Goal: Information Seeking & Learning: Learn about a topic

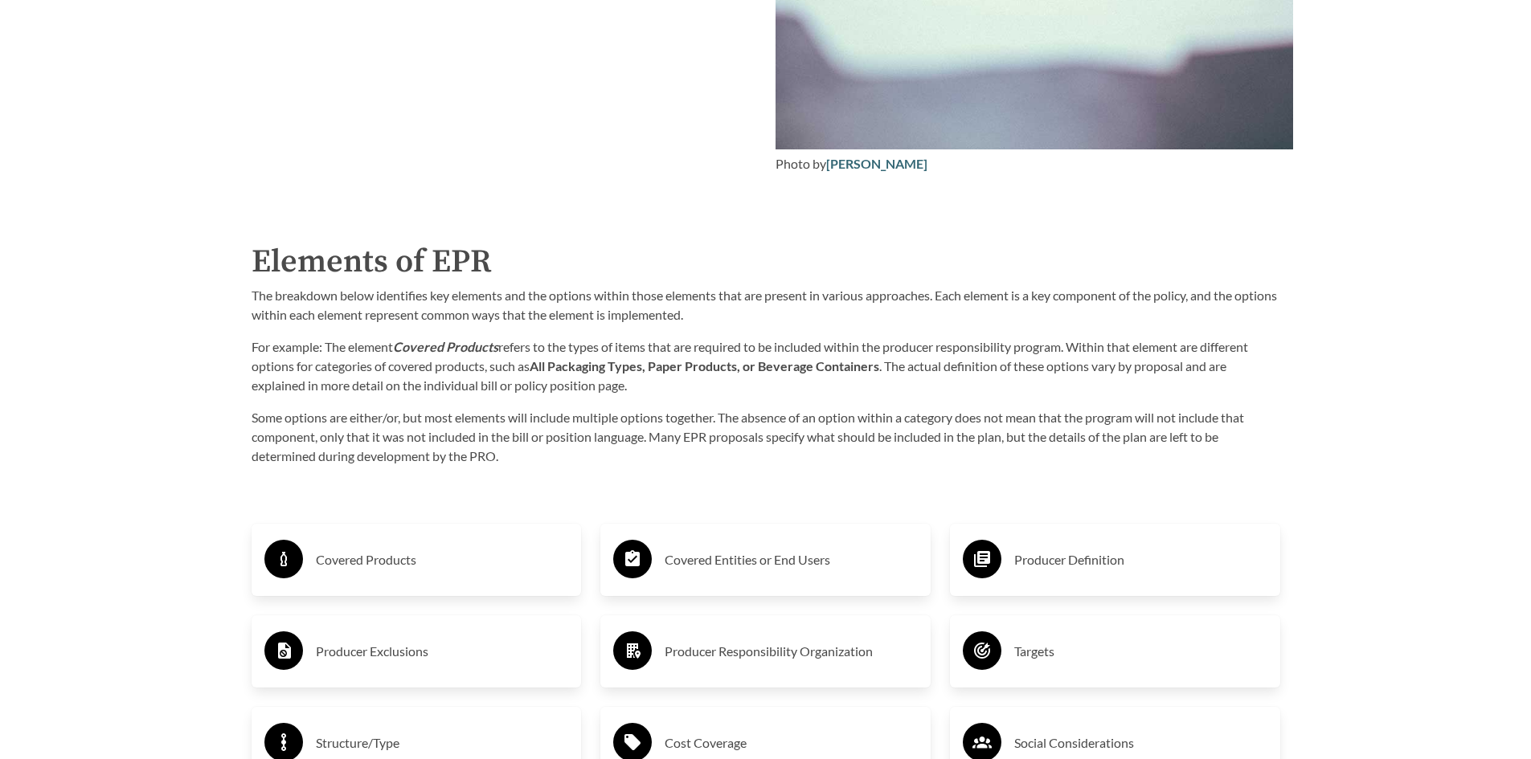
scroll to position [2411, 0]
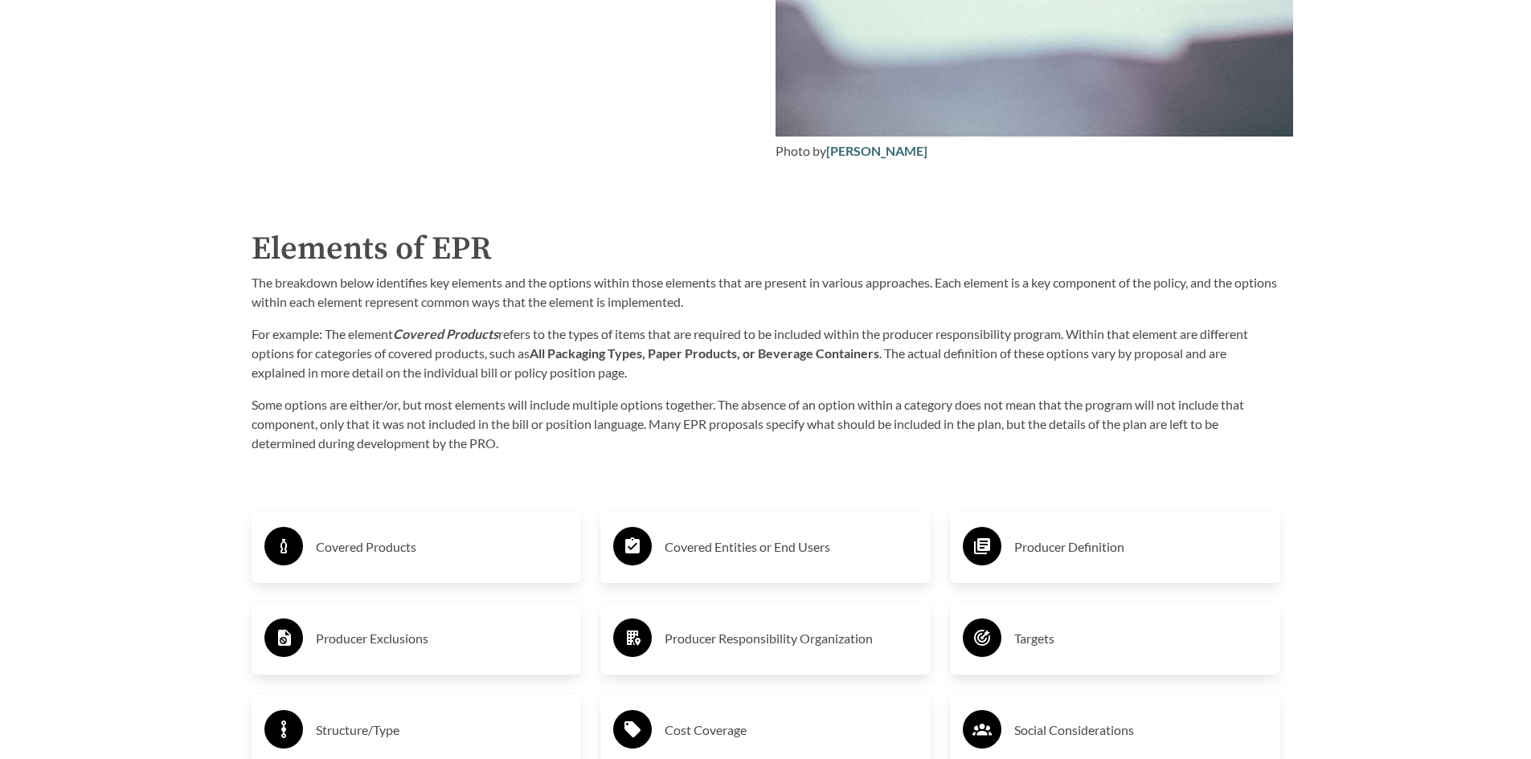
click at [321, 546] on h3 "Covered Products" at bounding box center [442, 547] width 253 height 26
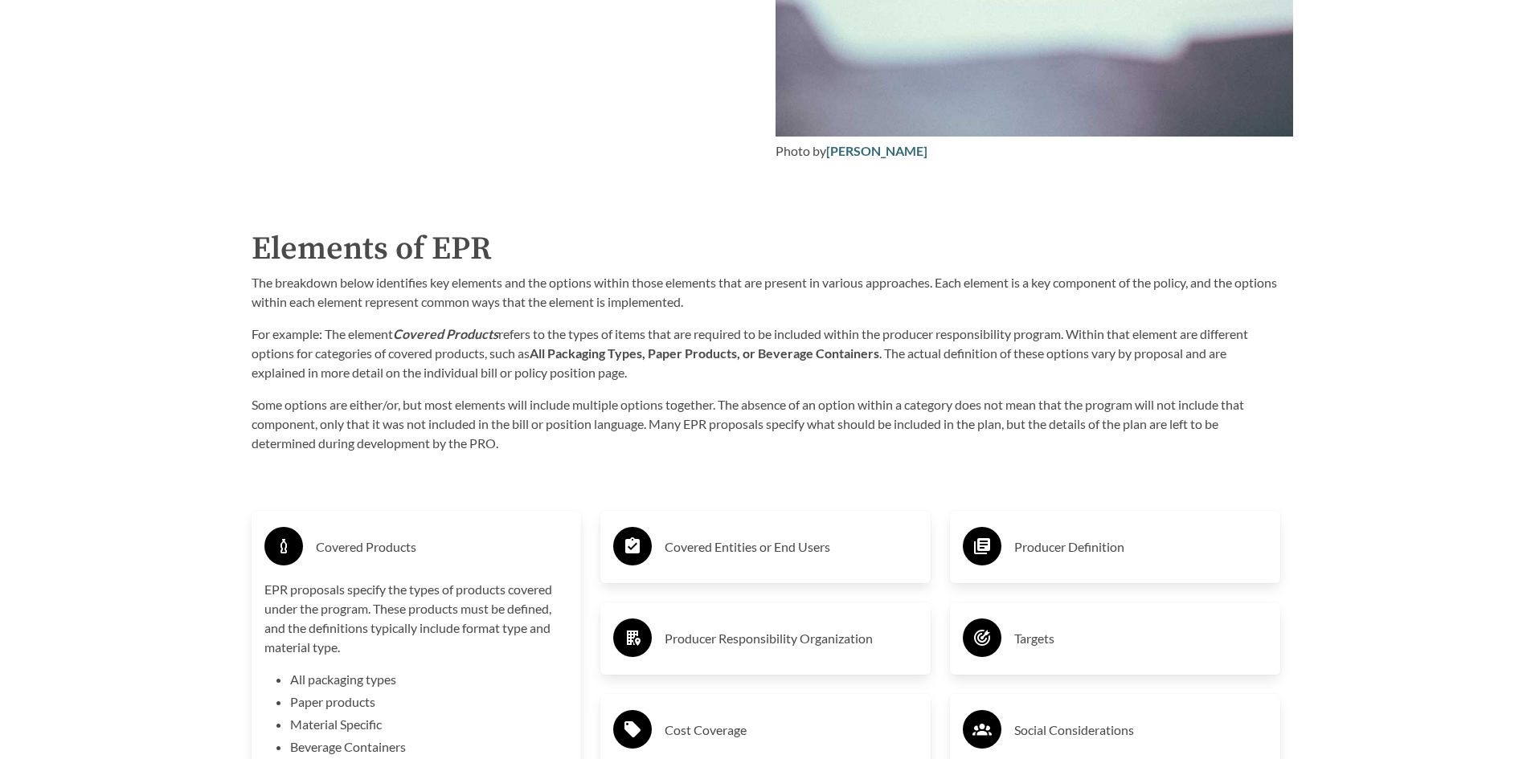
scroll to position [2491, 0]
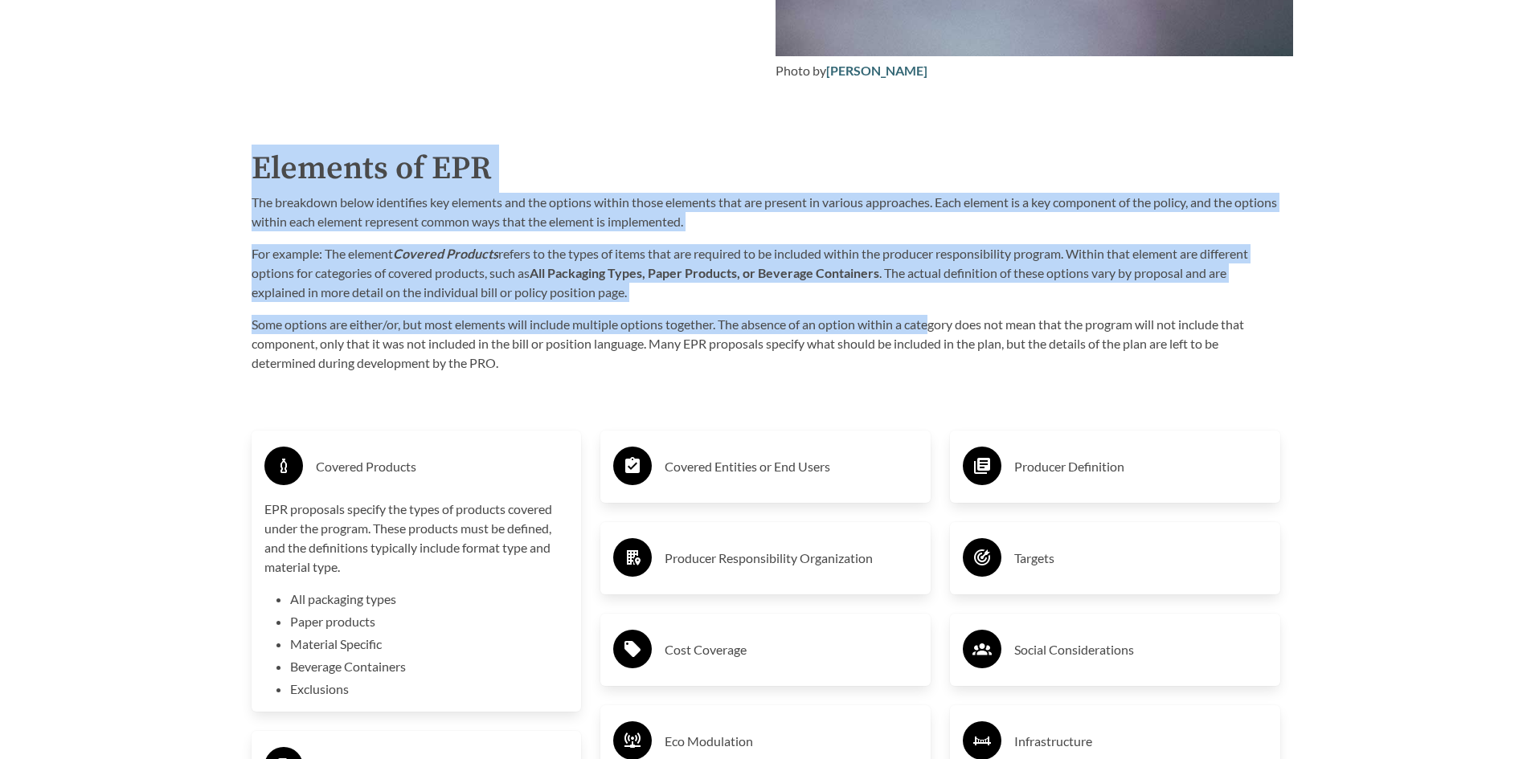
drag, startPoint x: 256, startPoint y: 166, endPoint x: 935, endPoint y: 326, distance: 698.4
click at [935, 326] on div "Elements of EPR The breakdown below identifies key elements and the options wit…" at bounding box center [766, 259] width 1029 height 228
click at [517, 259] on p "For example: The element Covered Products refers to the types of items that are…" at bounding box center [766, 273] width 1029 height 58
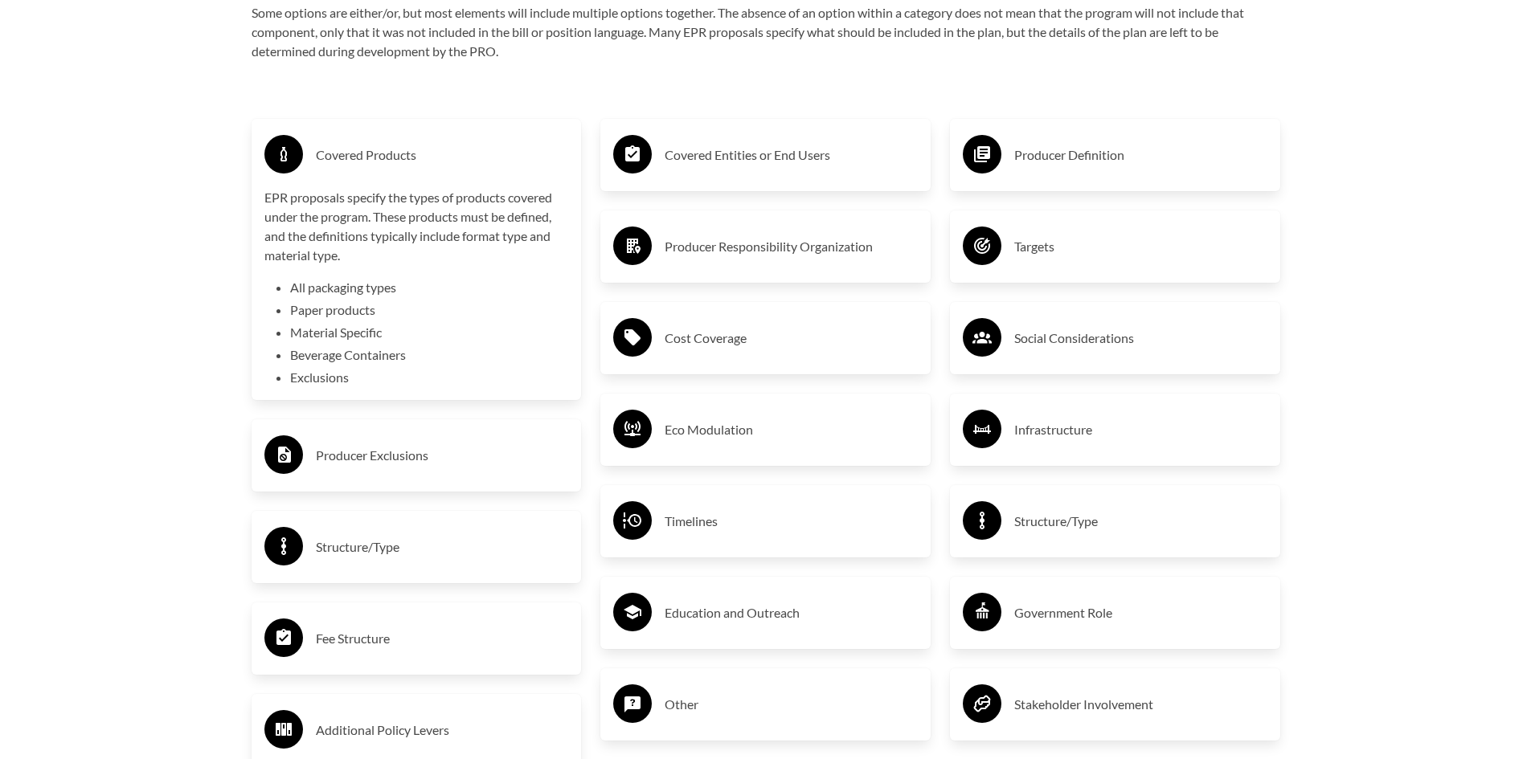
scroll to position [2813, 0]
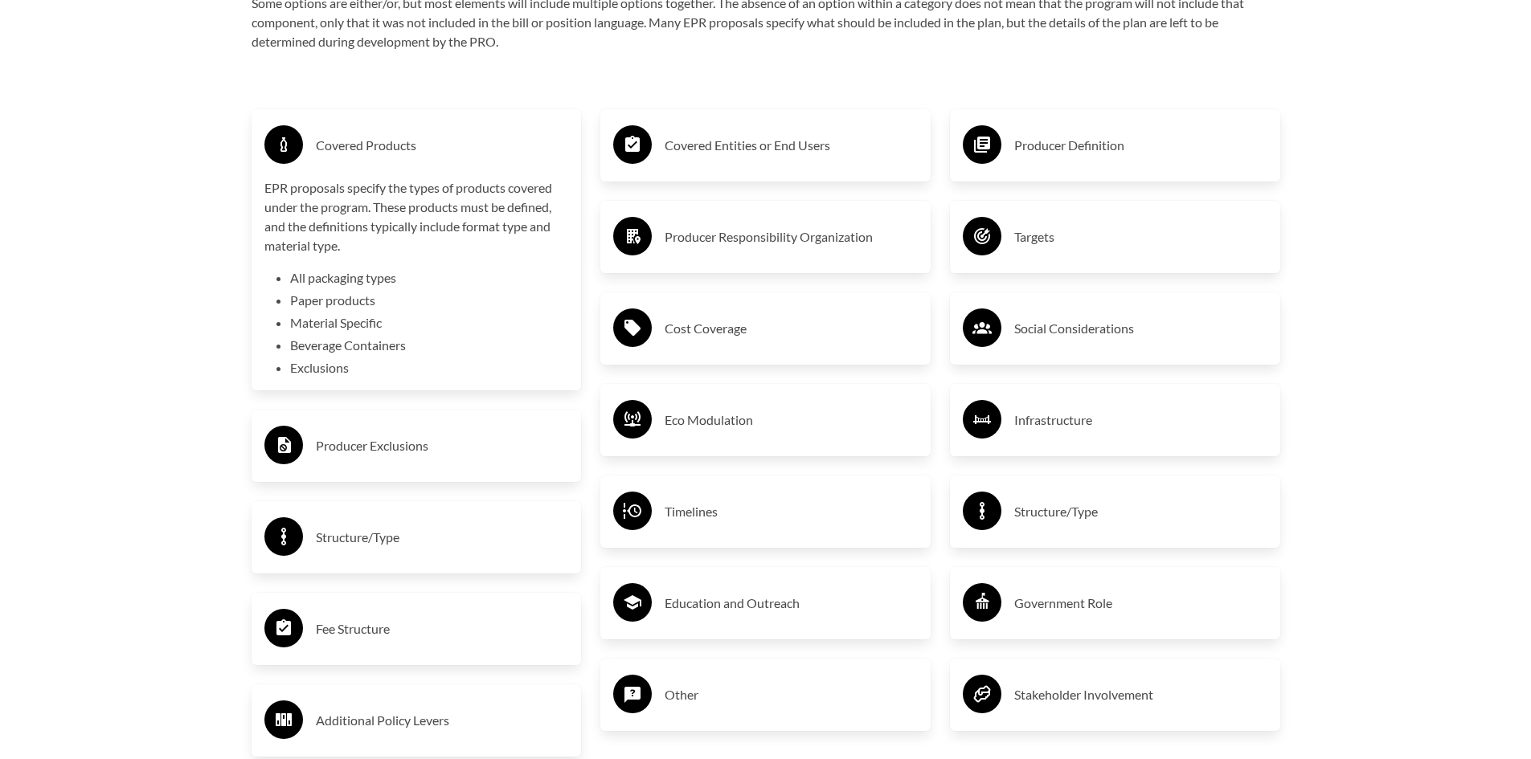
click at [364, 455] on h3 "Producer Exclusions" at bounding box center [442, 446] width 253 height 26
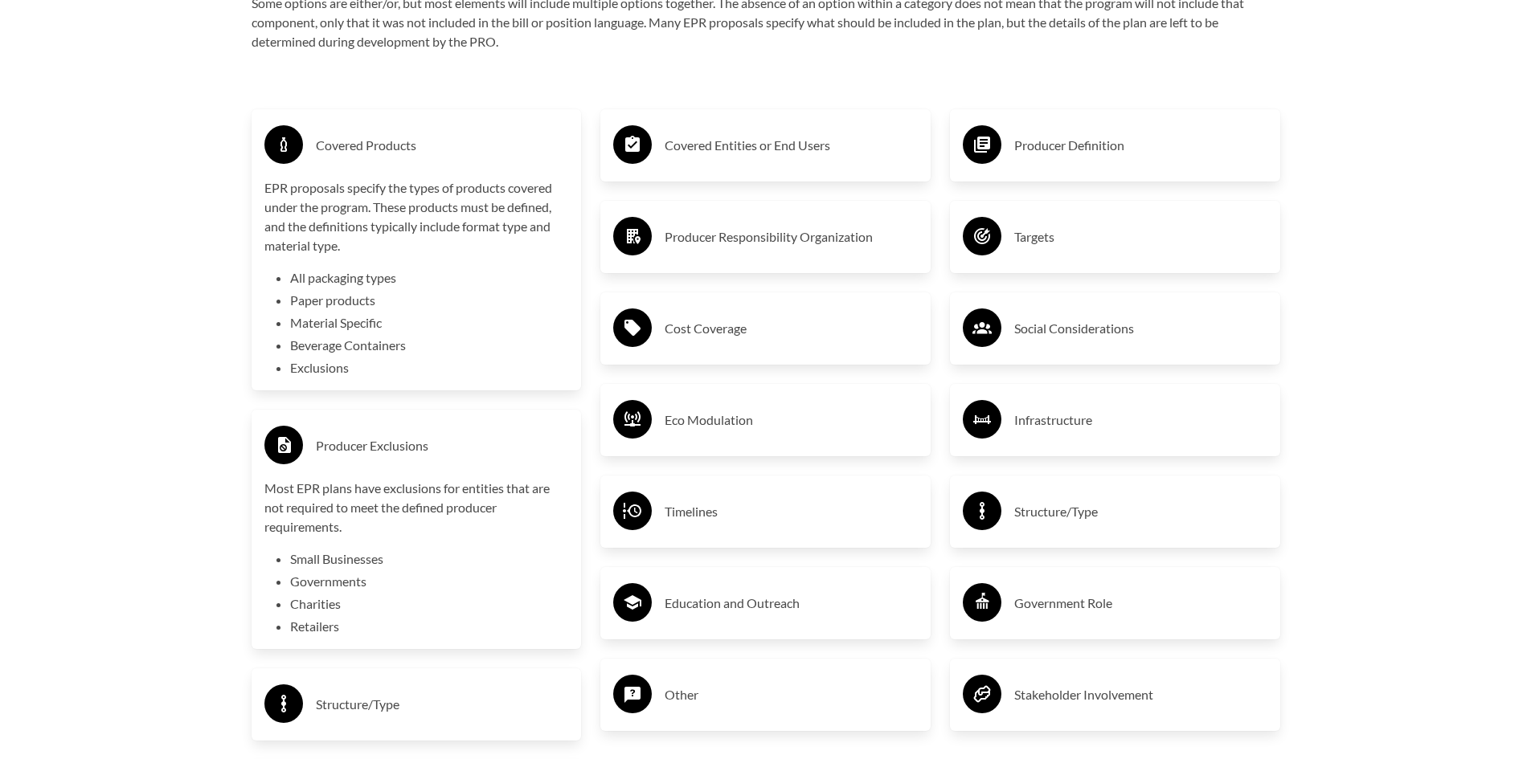
click at [720, 419] on h3 "Eco Modulation" at bounding box center [791, 420] width 253 height 26
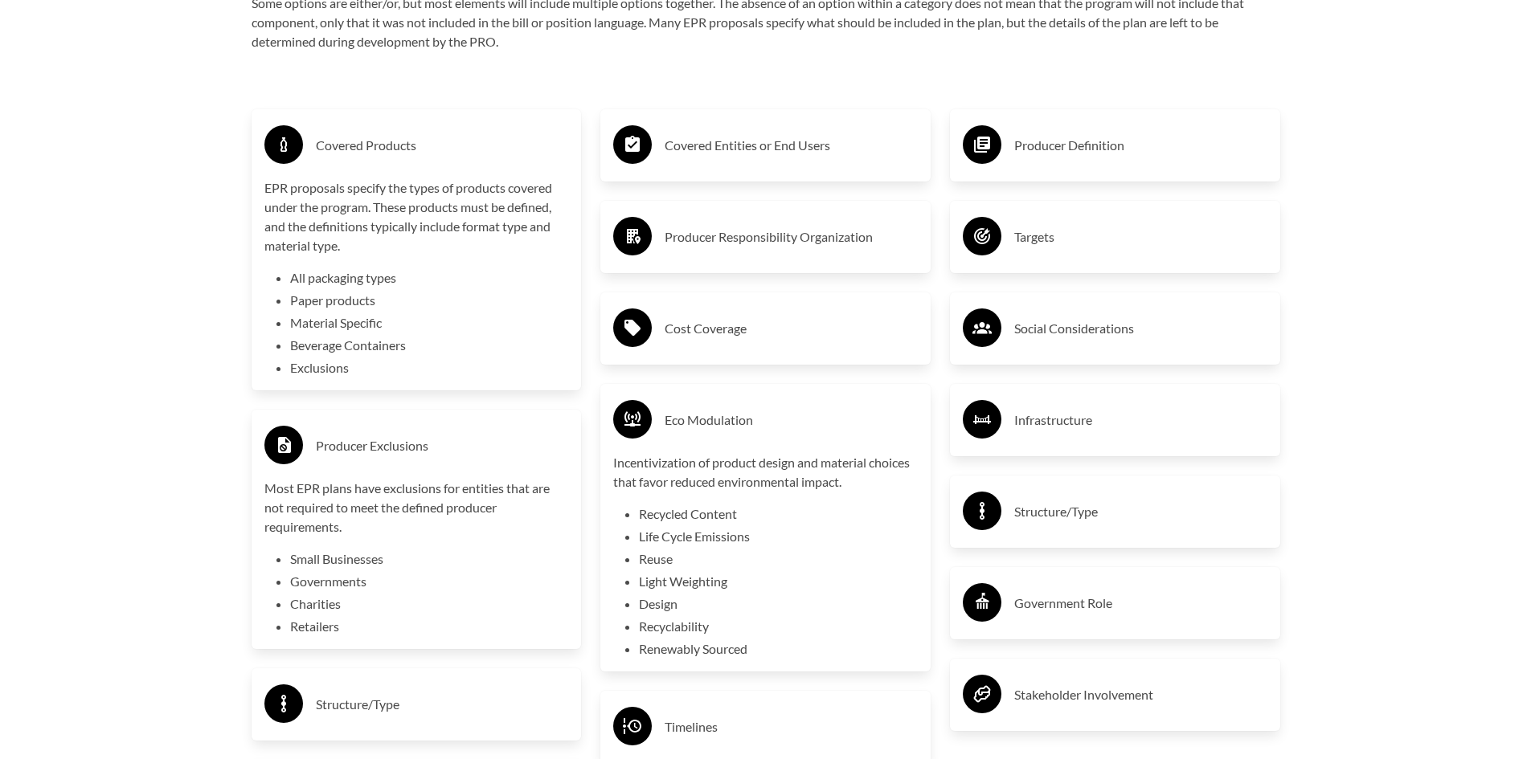
click at [703, 235] on h3 "Producer Responsibility Organization" at bounding box center [791, 237] width 253 height 26
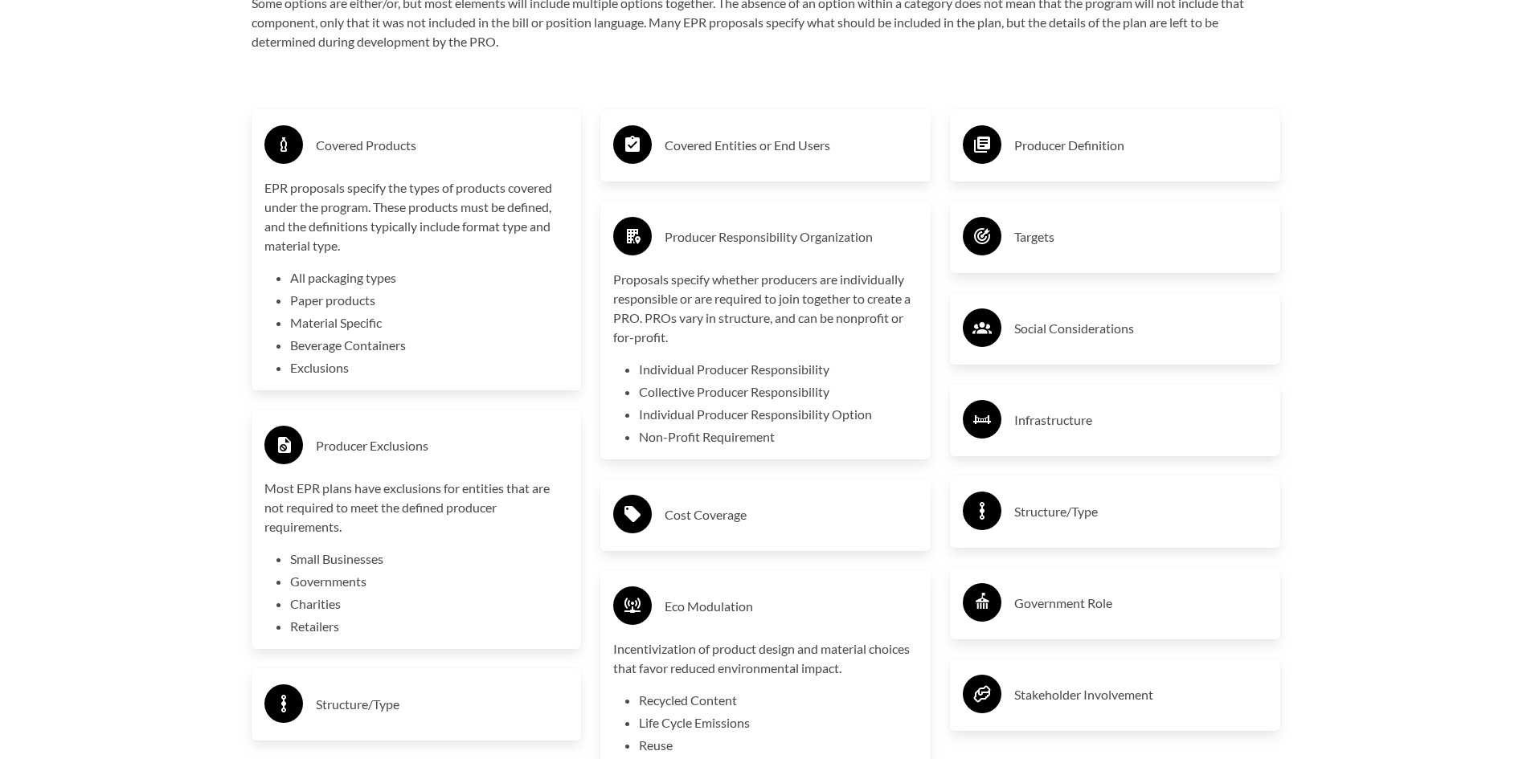
click at [753, 137] on h3 "Covered Entities or End Users" at bounding box center [791, 146] width 253 height 26
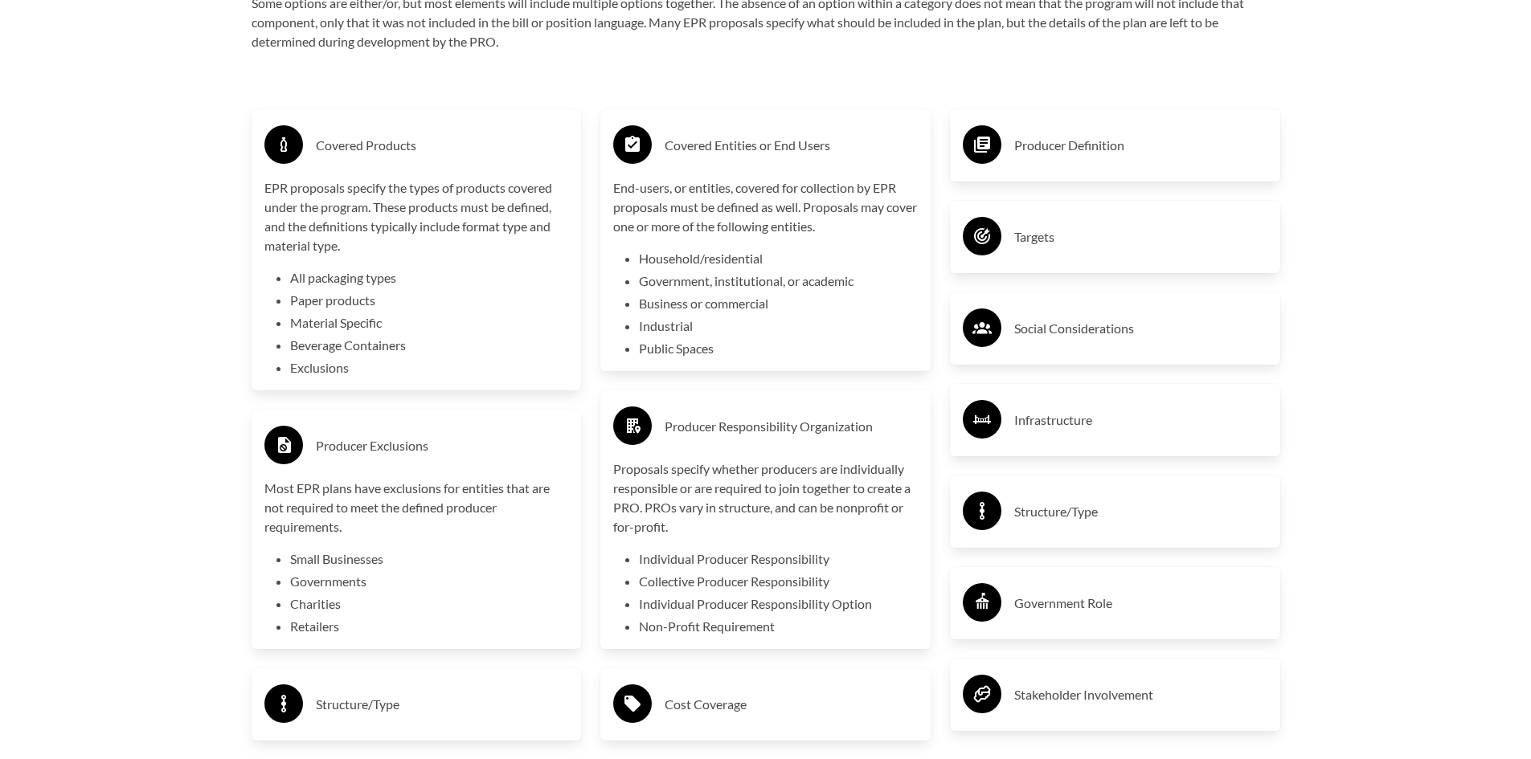
click at [309, 348] on li "Beverage Containers" at bounding box center [429, 345] width 279 height 19
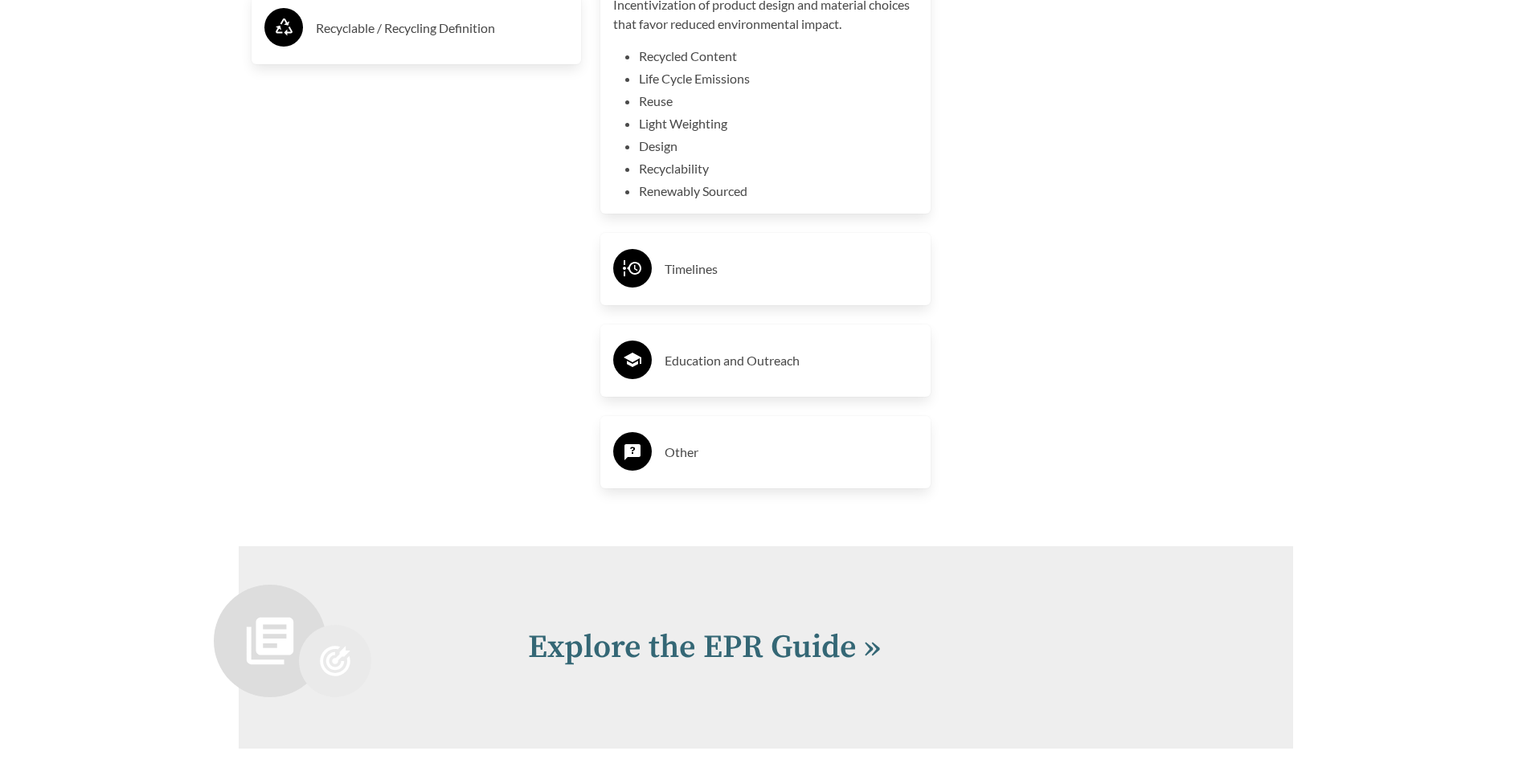
scroll to position [3697, 0]
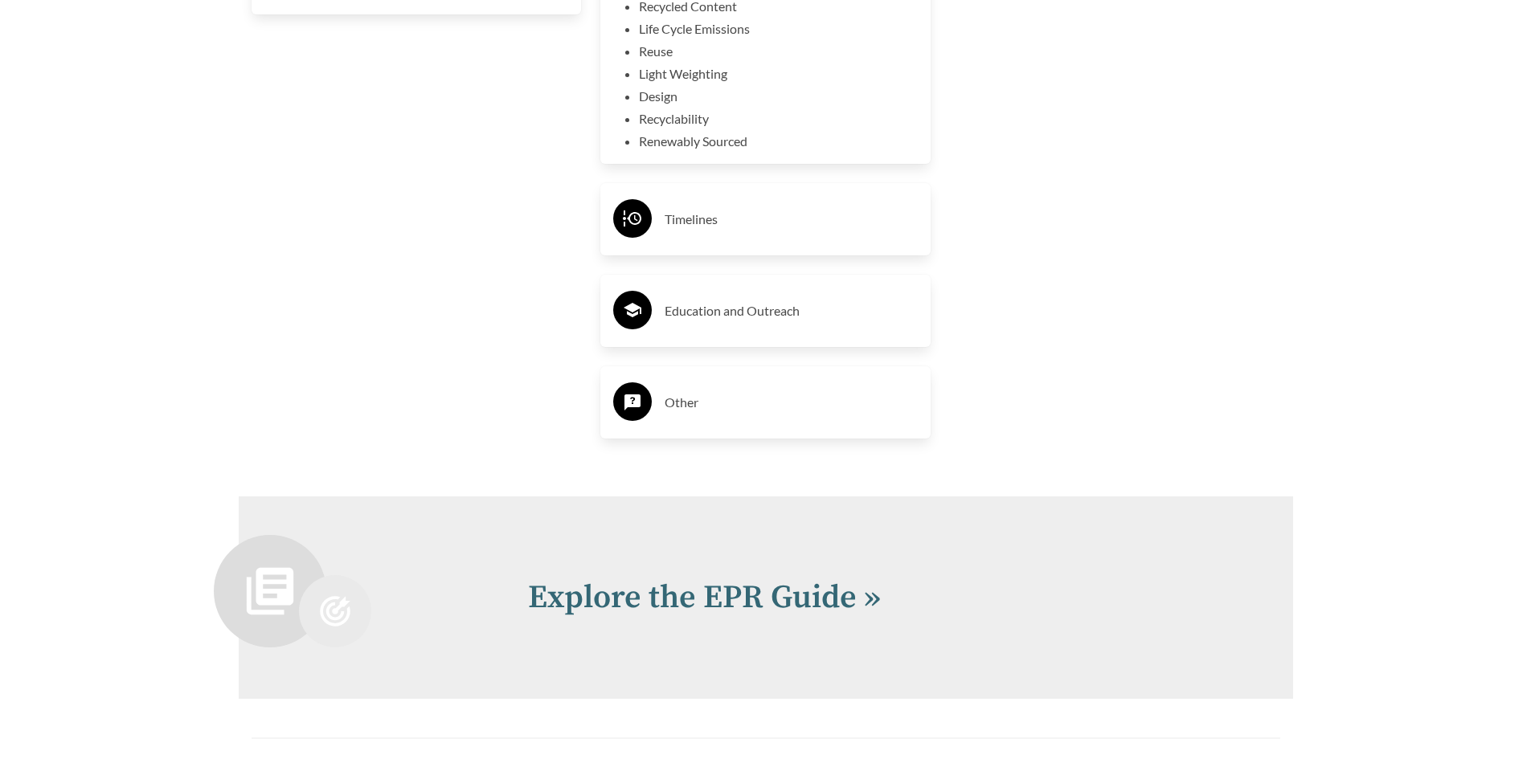
click at [740, 415] on h3 "Other" at bounding box center [791, 403] width 253 height 26
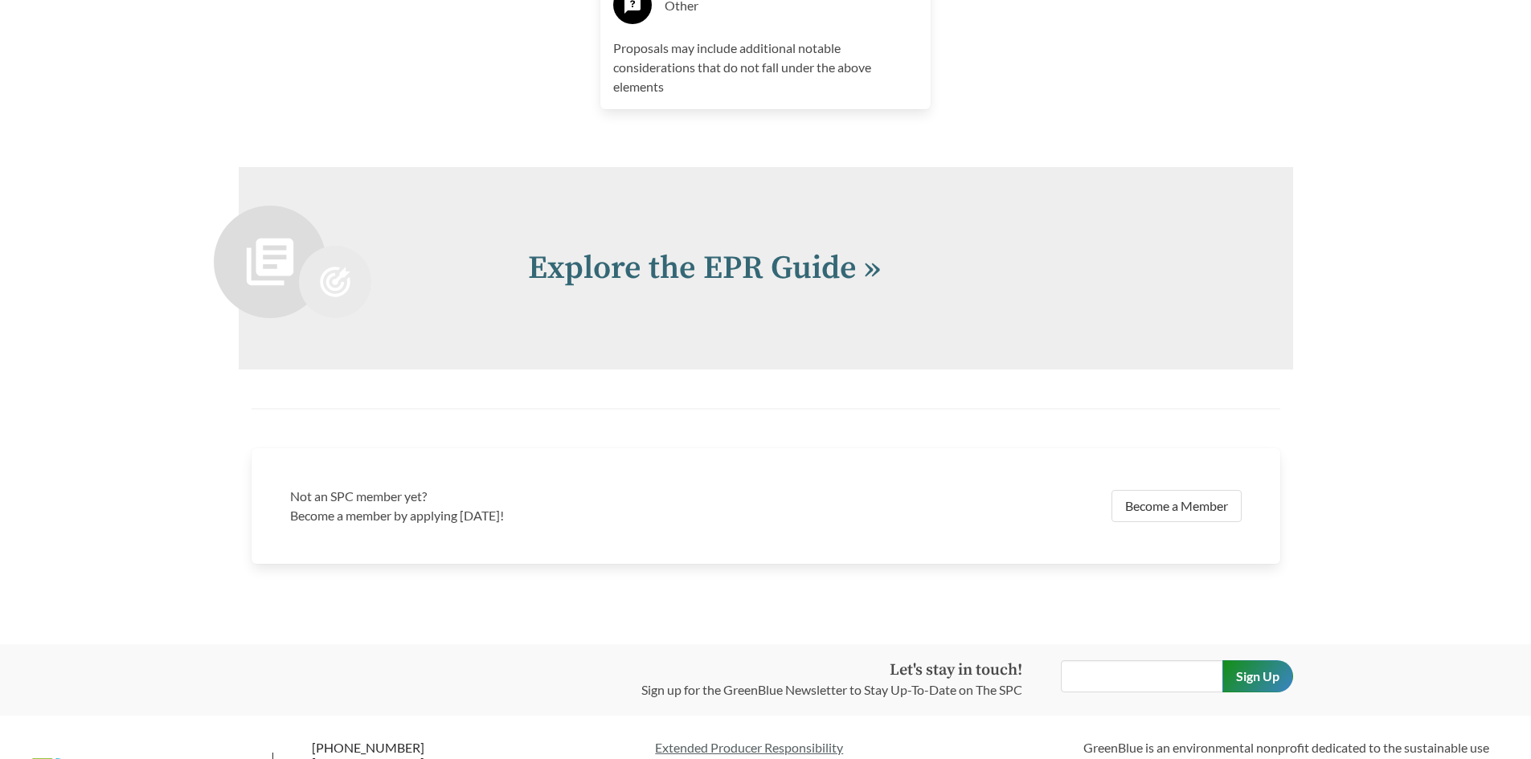
scroll to position [4099, 0]
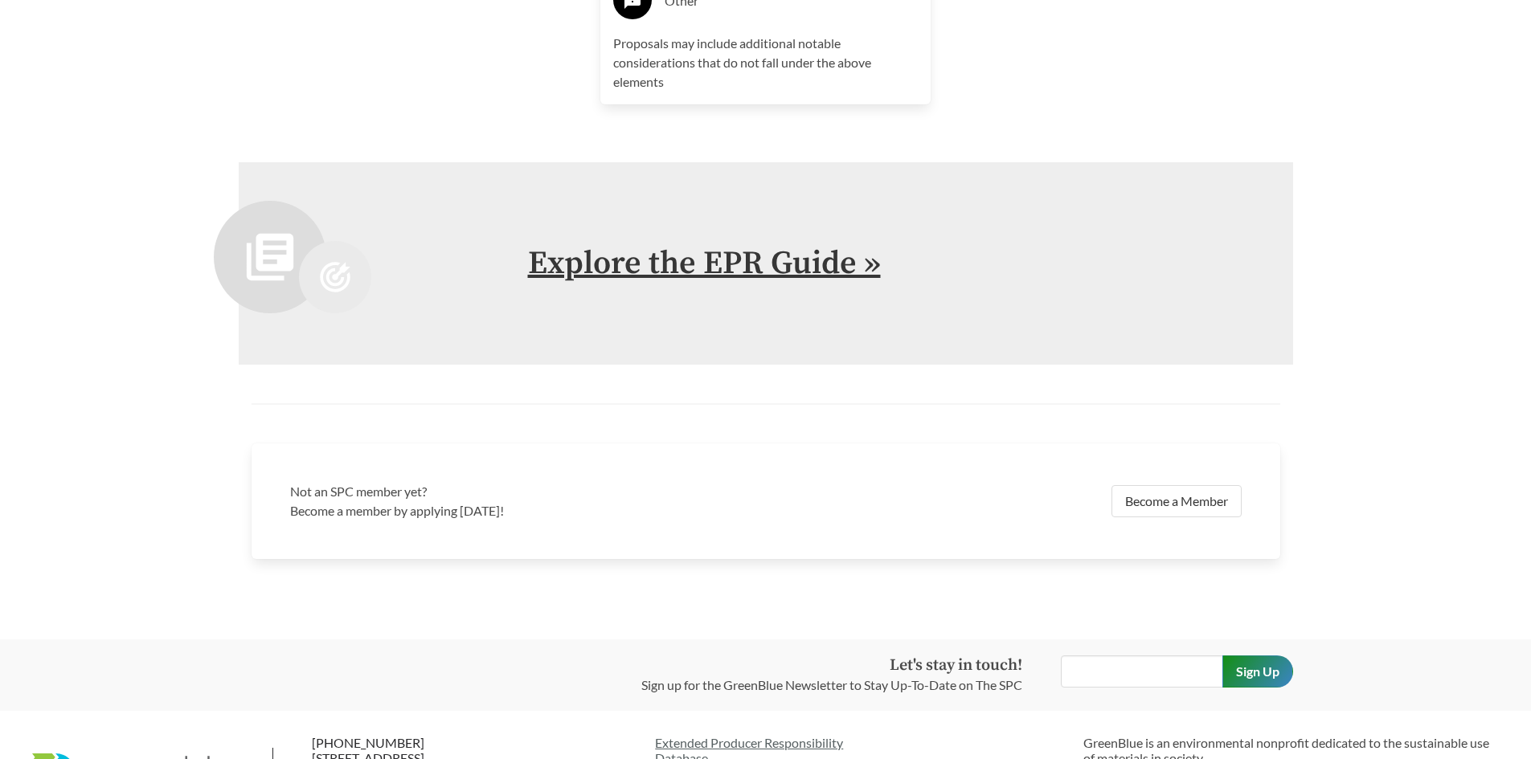
click at [759, 280] on link "Explore the EPR Guide »" at bounding box center [704, 264] width 353 height 40
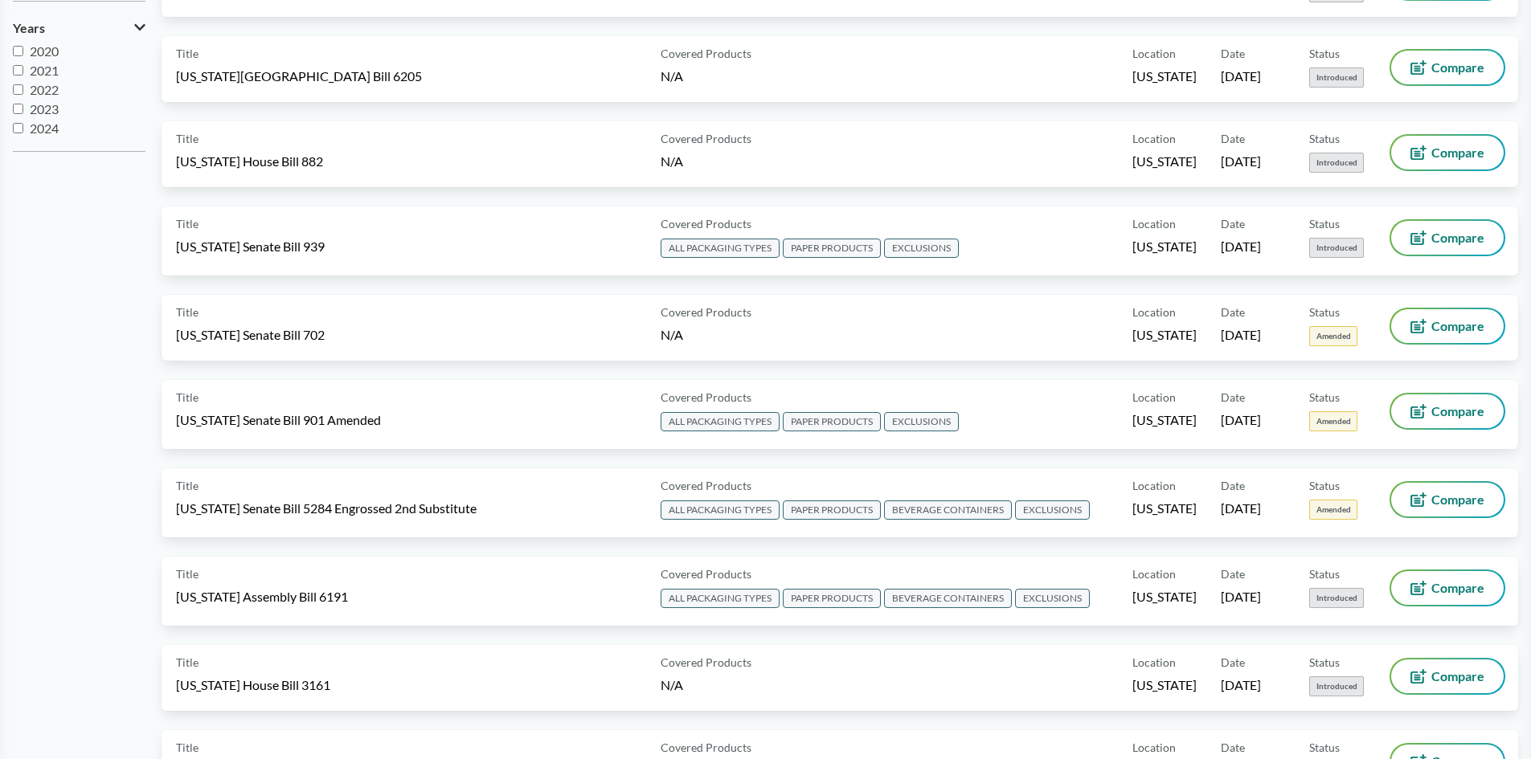
scroll to position [643, 0]
